Goal: Task Accomplishment & Management: Complete application form

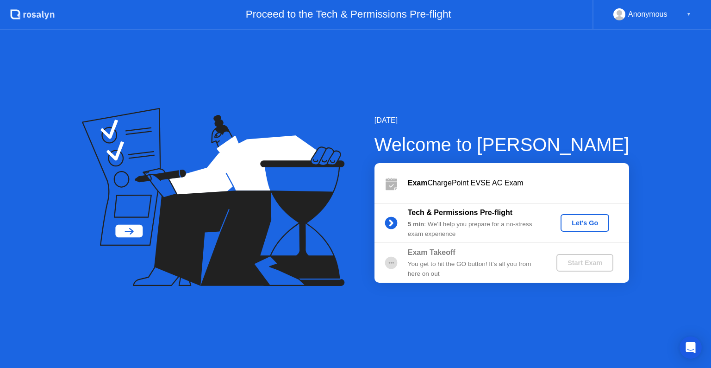
click at [576, 220] on div "Let's Go" at bounding box center [585, 222] width 41 height 7
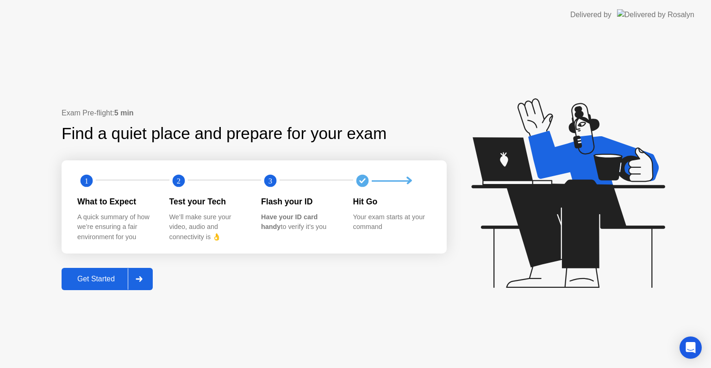
click at [143, 274] on div at bounding box center [139, 278] width 22 height 21
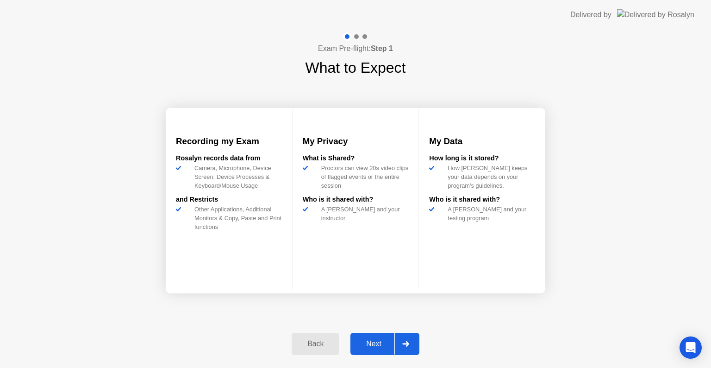
click at [385, 344] on div "Next" at bounding box center [373, 343] width 41 height 8
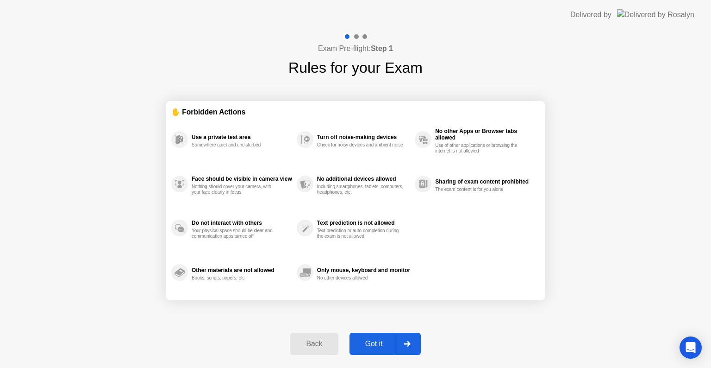
click at [413, 344] on div at bounding box center [407, 343] width 22 height 21
select select "**********"
select select "*******"
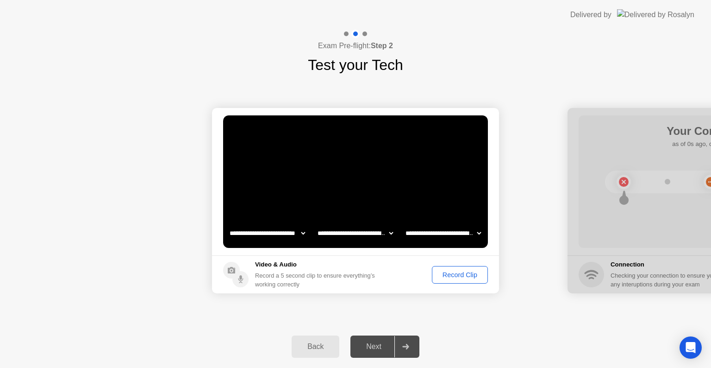
click at [441, 275] on div "Record Clip" at bounding box center [460, 274] width 50 height 7
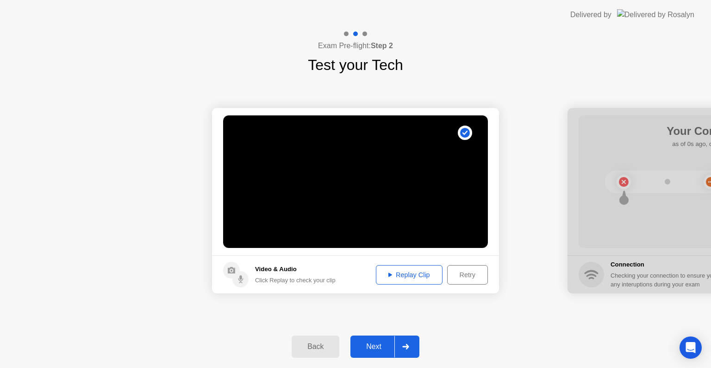
click at [410, 345] on div at bounding box center [406, 346] width 22 height 21
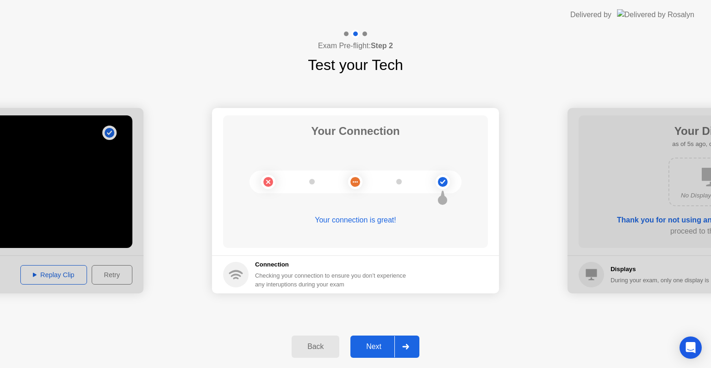
click at [411, 346] on div at bounding box center [406, 346] width 22 height 21
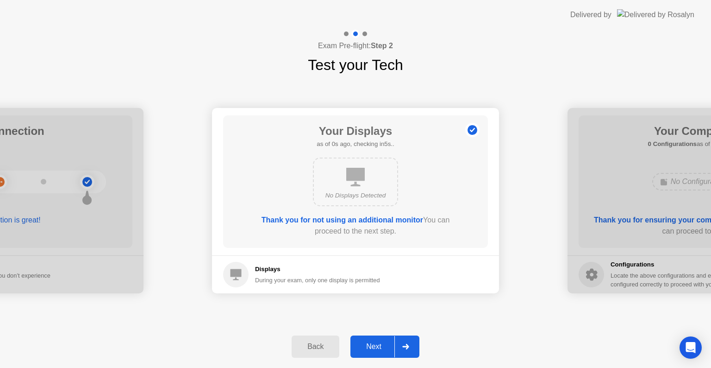
click at [409, 348] on icon at bounding box center [405, 347] width 7 height 6
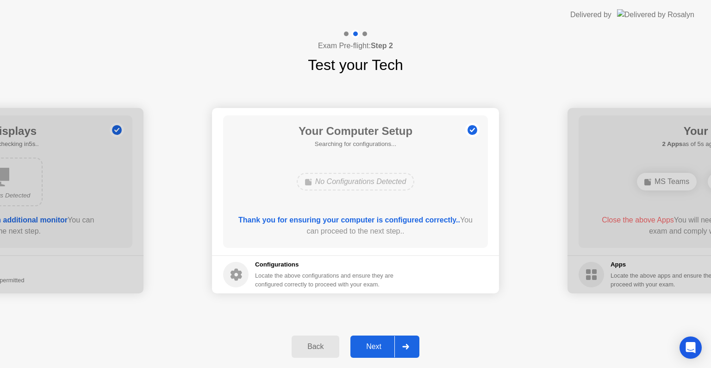
click at [409, 348] on icon at bounding box center [405, 347] width 7 height 6
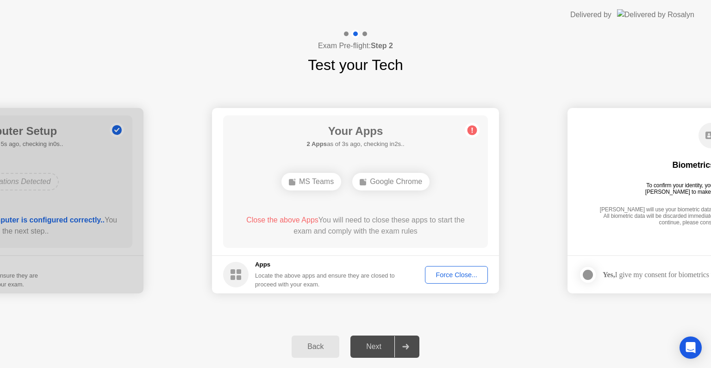
click at [330, 184] on div "MS Teams" at bounding box center [312, 182] width 60 height 18
click at [371, 183] on div "Google Chrome" at bounding box center [390, 182] width 77 height 18
click at [454, 274] on div "Force Close..." at bounding box center [456, 274] width 56 height 7
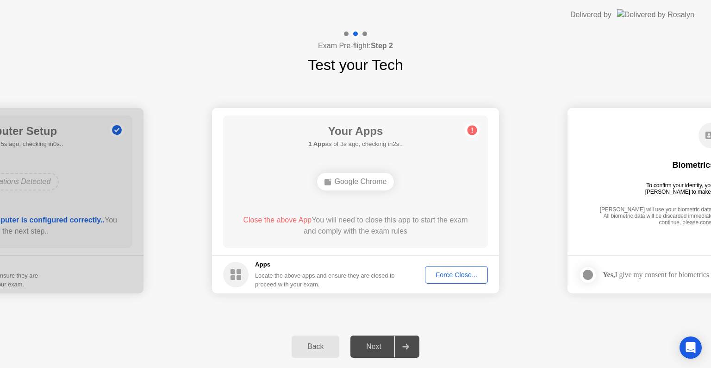
click at [441, 275] on div "Force Close..." at bounding box center [456, 274] width 56 height 7
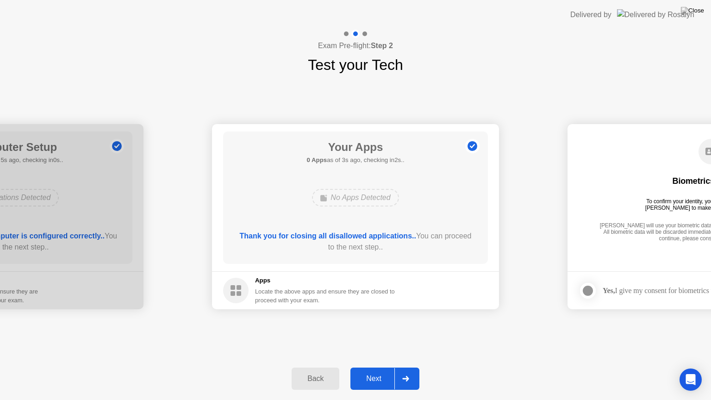
click at [408, 367] on icon at bounding box center [405, 379] width 6 height 6
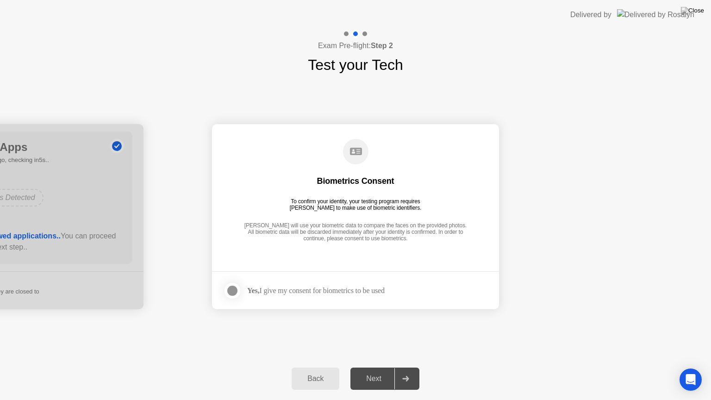
click at [232, 291] on div at bounding box center [232, 290] width 11 height 11
click at [407, 367] on icon at bounding box center [405, 379] width 6 height 6
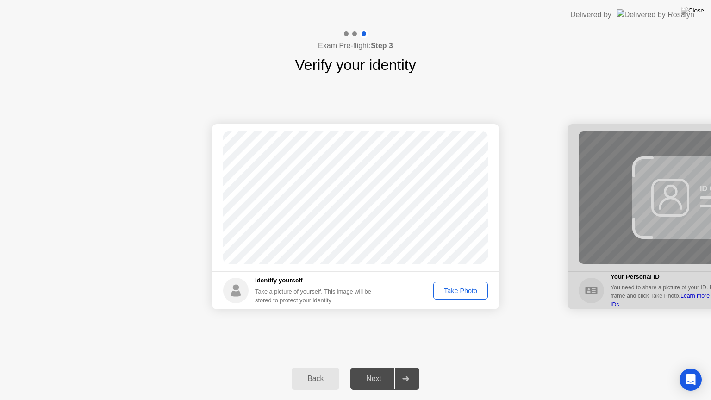
click at [454, 292] on div "Take Photo" at bounding box center [461, 290] width 48 height 7
click at [414, 367] on div at bounding box center [406, 378] width 22 height 21
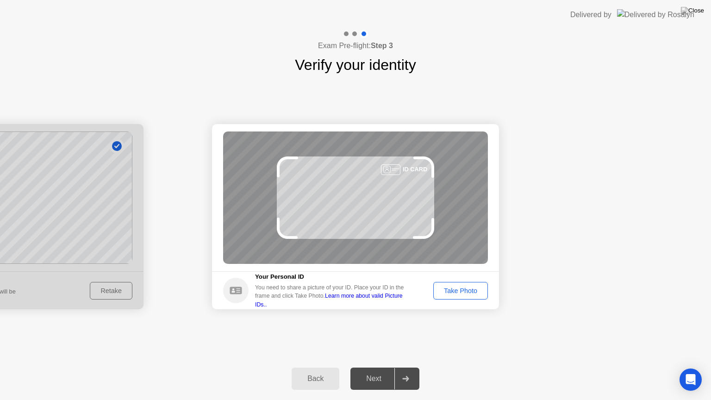
click at [453, 294] on div "Take Photo" at bounding box center [461, 290] width 48 height 7
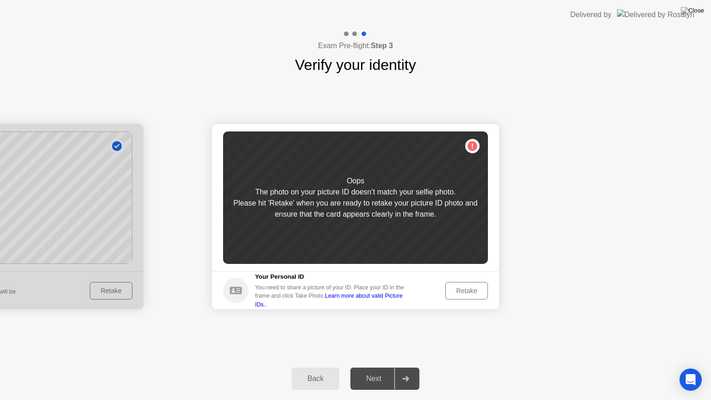
click at [465, 289] on div "Retake" at bounding box center [467, 290] width 36 height 7
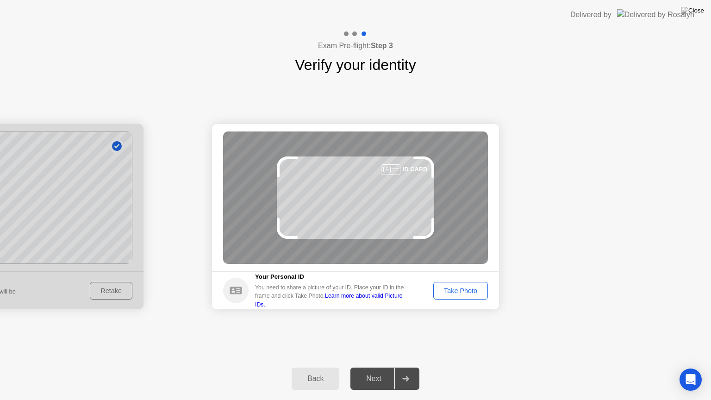
click at [459, 289] on div "Take Photo" at bounding box center [461, 290] width 48 height 7
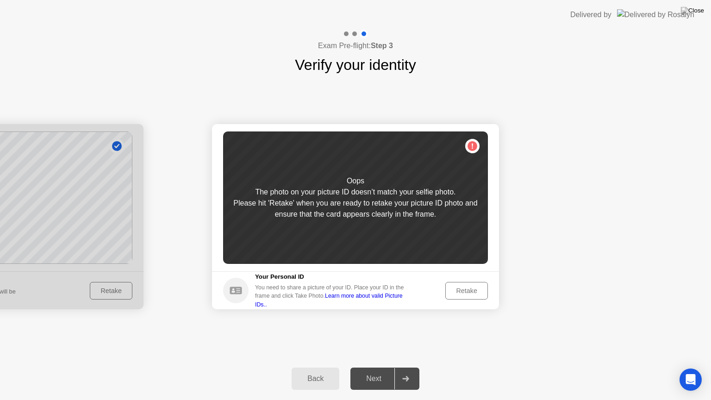
click at [466, 287] on div "Retake" at bounding box center [467, 290] width 36 height 7
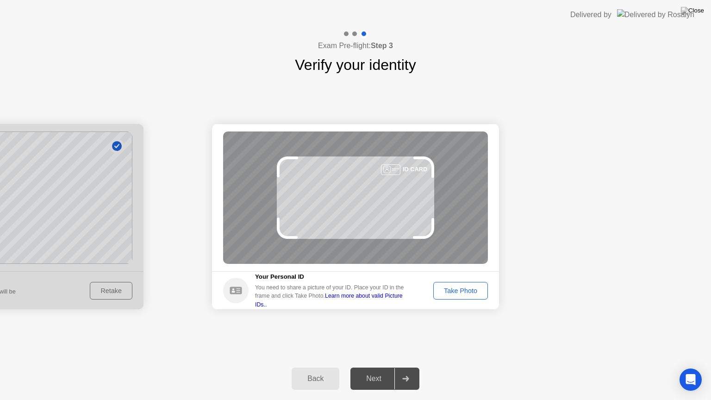
click at [468, 292] on div "Take Photo" at bounding box center [461, 290] width 48 height 7
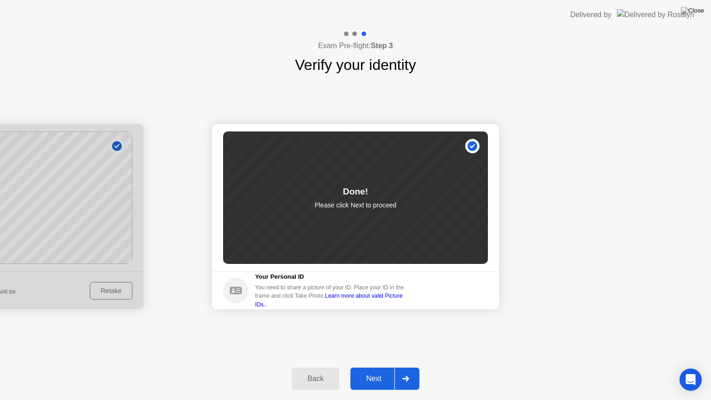
click at [404, 367] on icon at bounding box center [405, 379] width 7 height 6
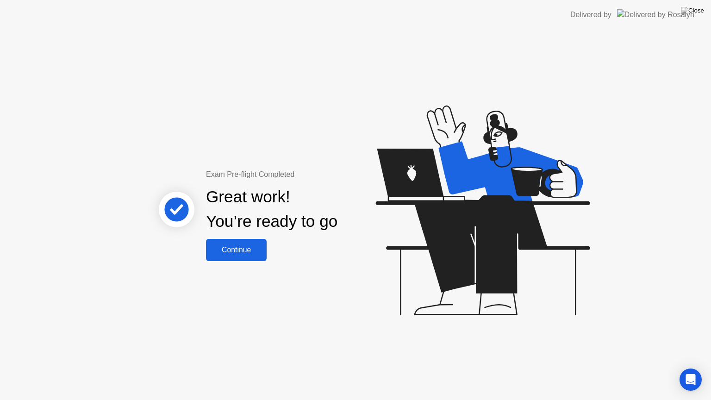
click at [251, 252] on div "Continue" at bounding box center [236, 250] width 55 height 8
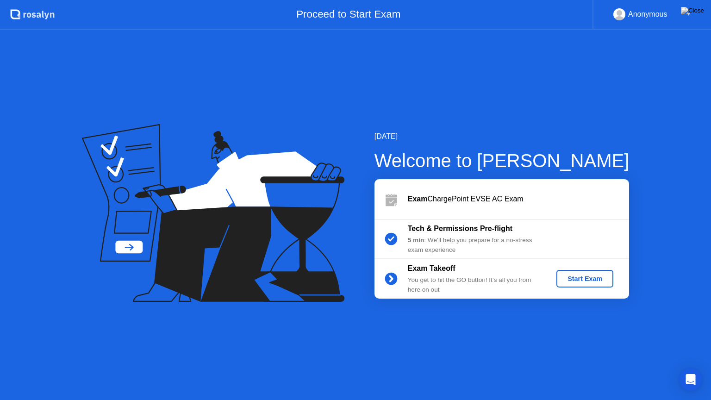
click at [580, 277] on div "Start Exam" at bounding box center [585, 278] width 50 height 7
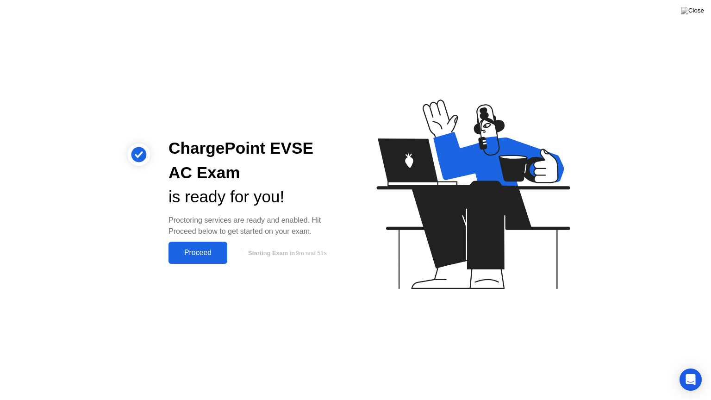
click at [212, 252] on div "Proceed" at bounding box center [197, 253] width 53 height 8
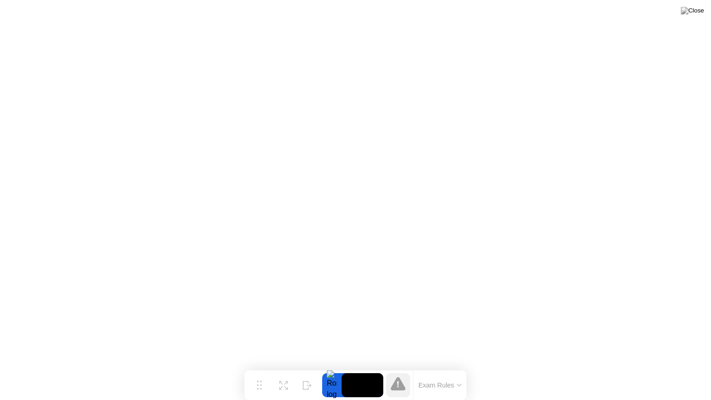
click at [459, 367] on icon at bounding box center [459, 385] width 5 height 3
